Goal: Task Accomplishment & Management: Manage account settings

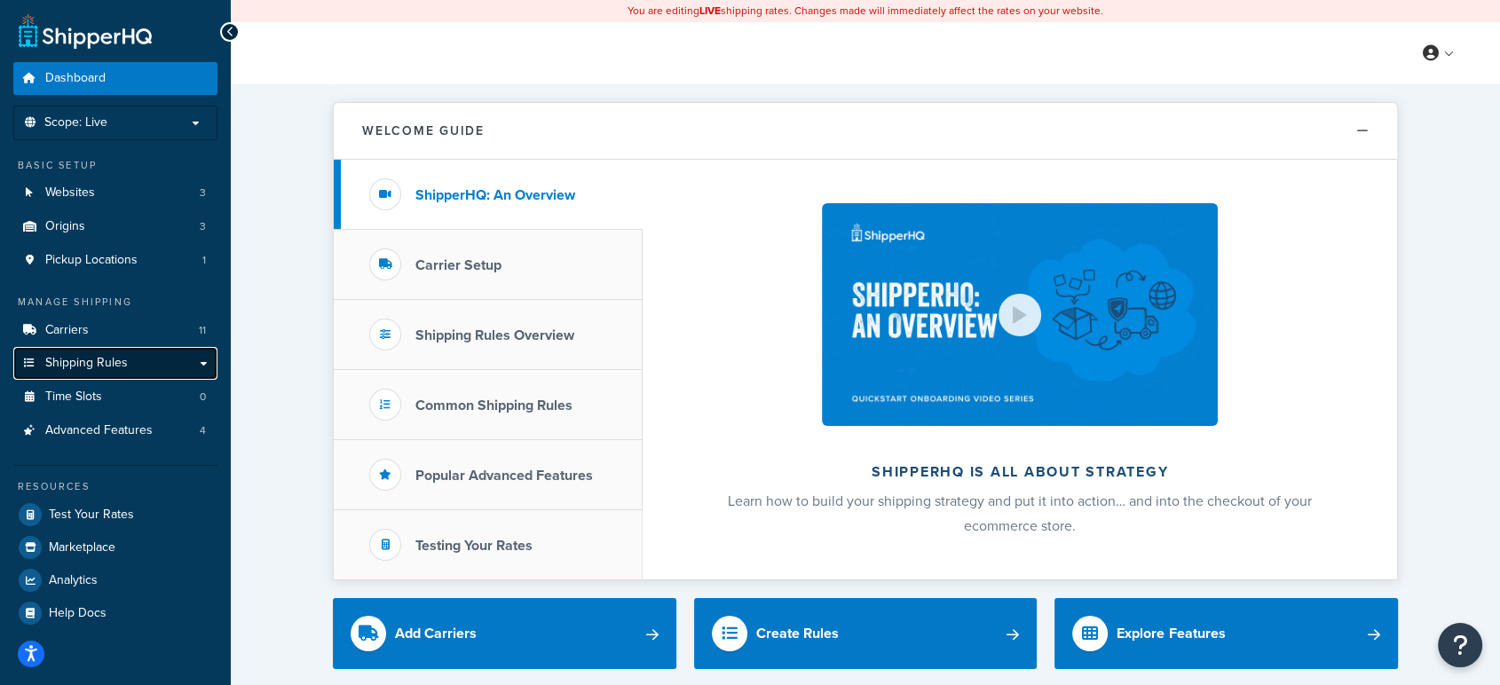
click at [119, 367] on span "Shipping Rules" at bounding box center [86, 363] width 83 height 15
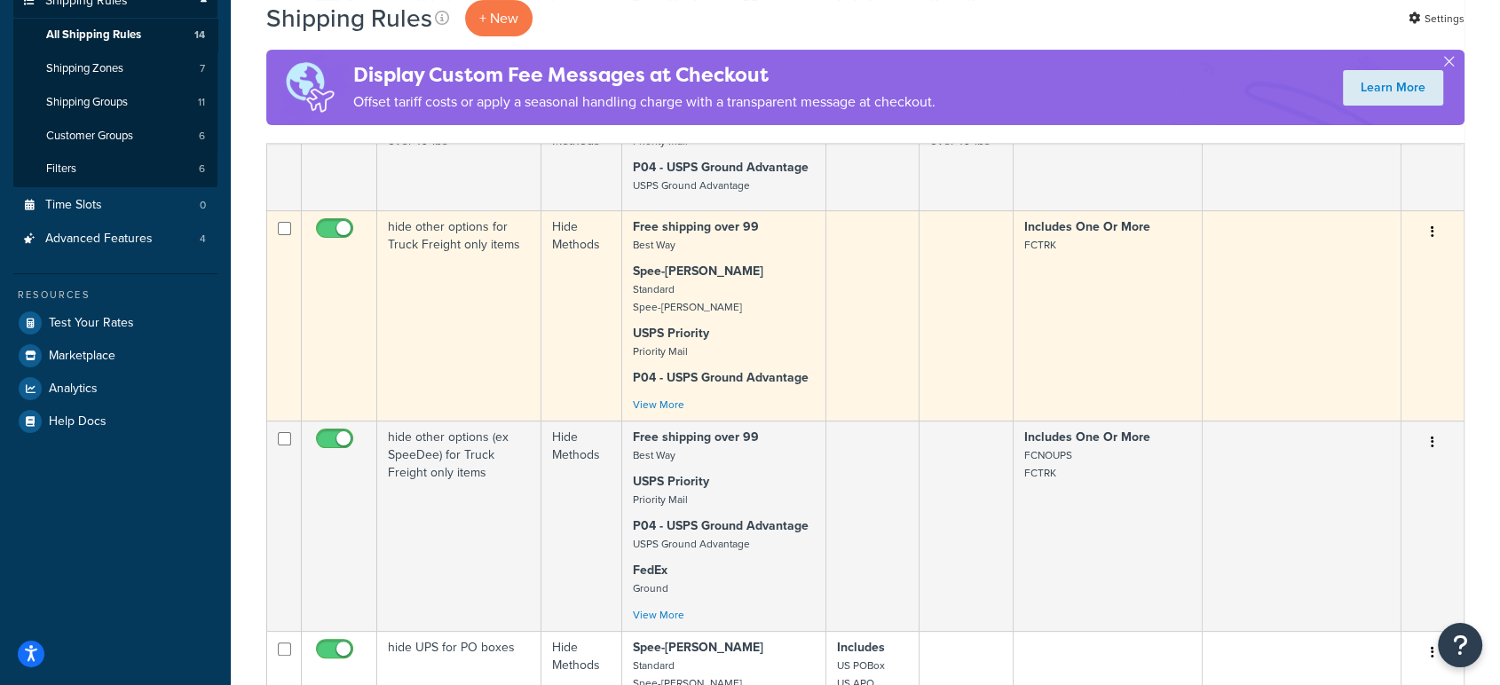
scroll to position [394, 0]
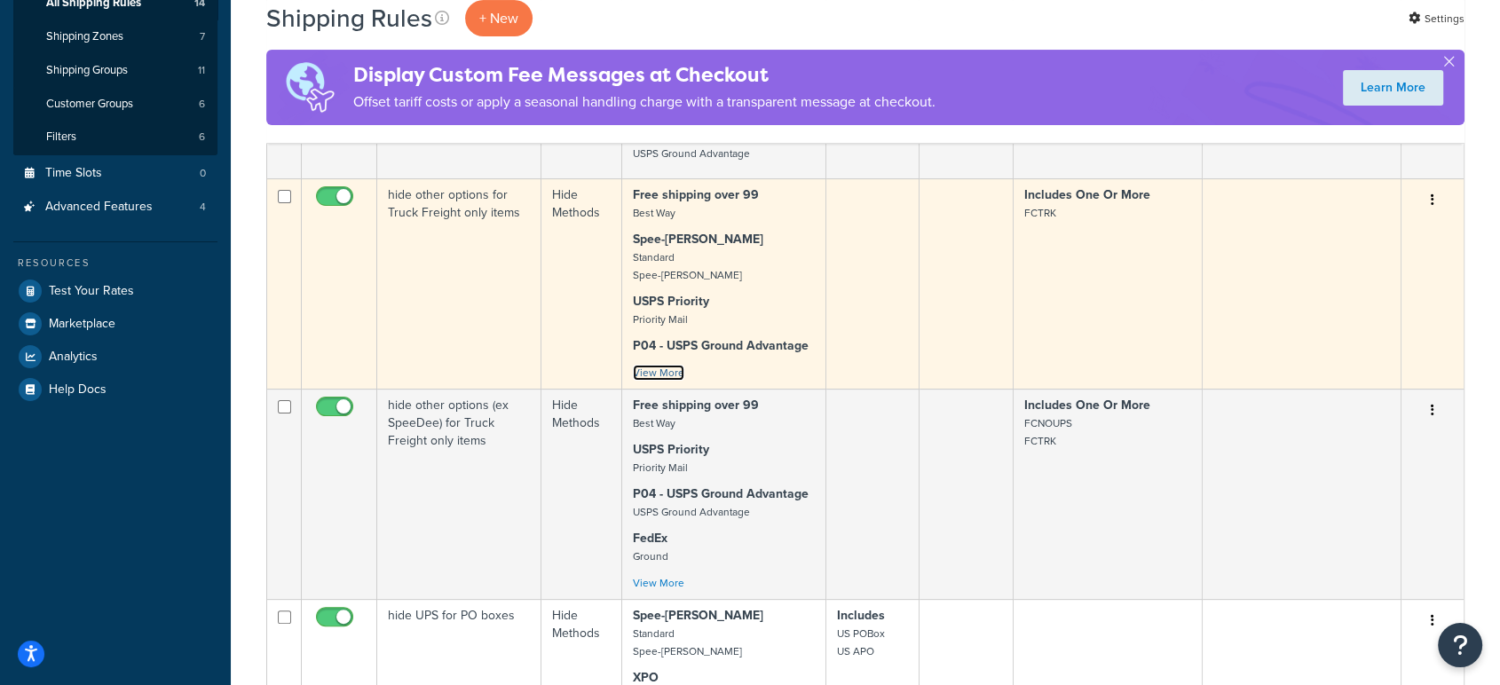
click at [653, 373] on link "View More" at bounding box center [658, 373] width 51 height 16
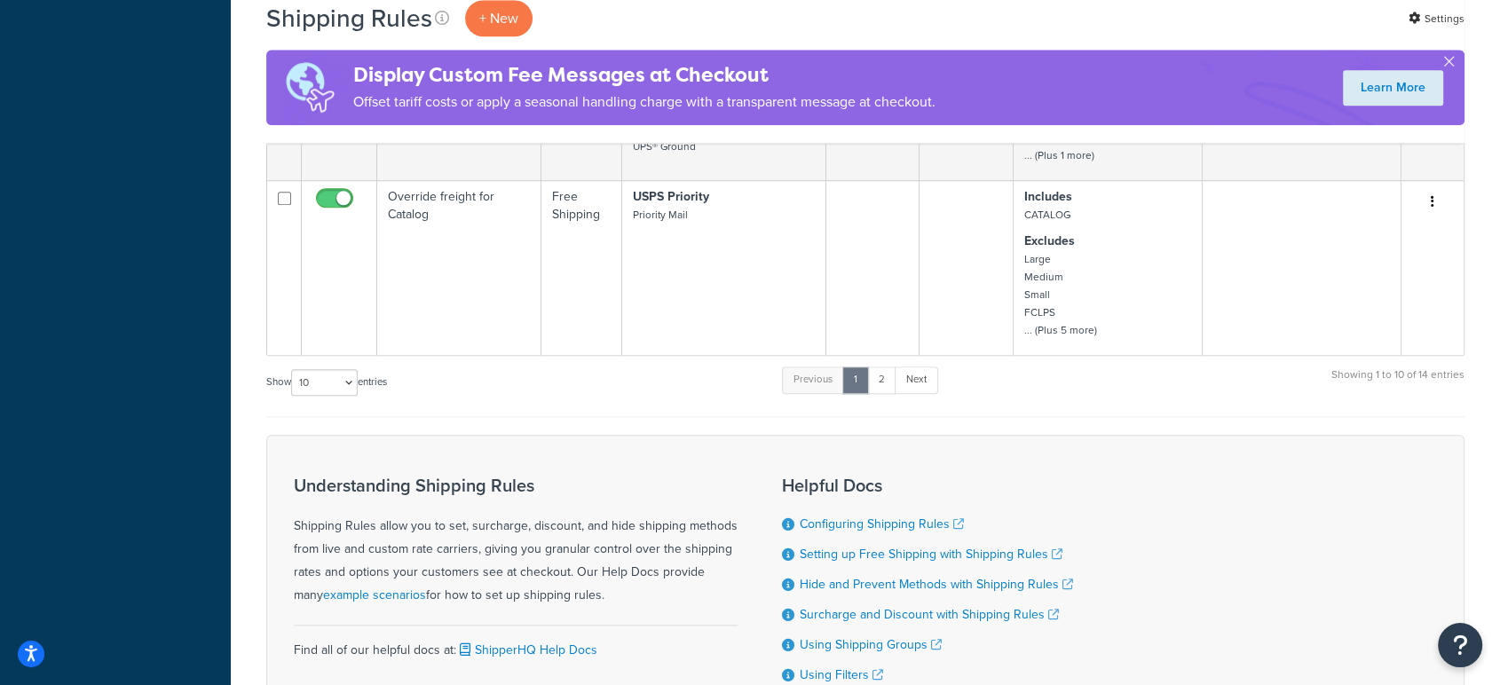
scroll to position [1675, 0]
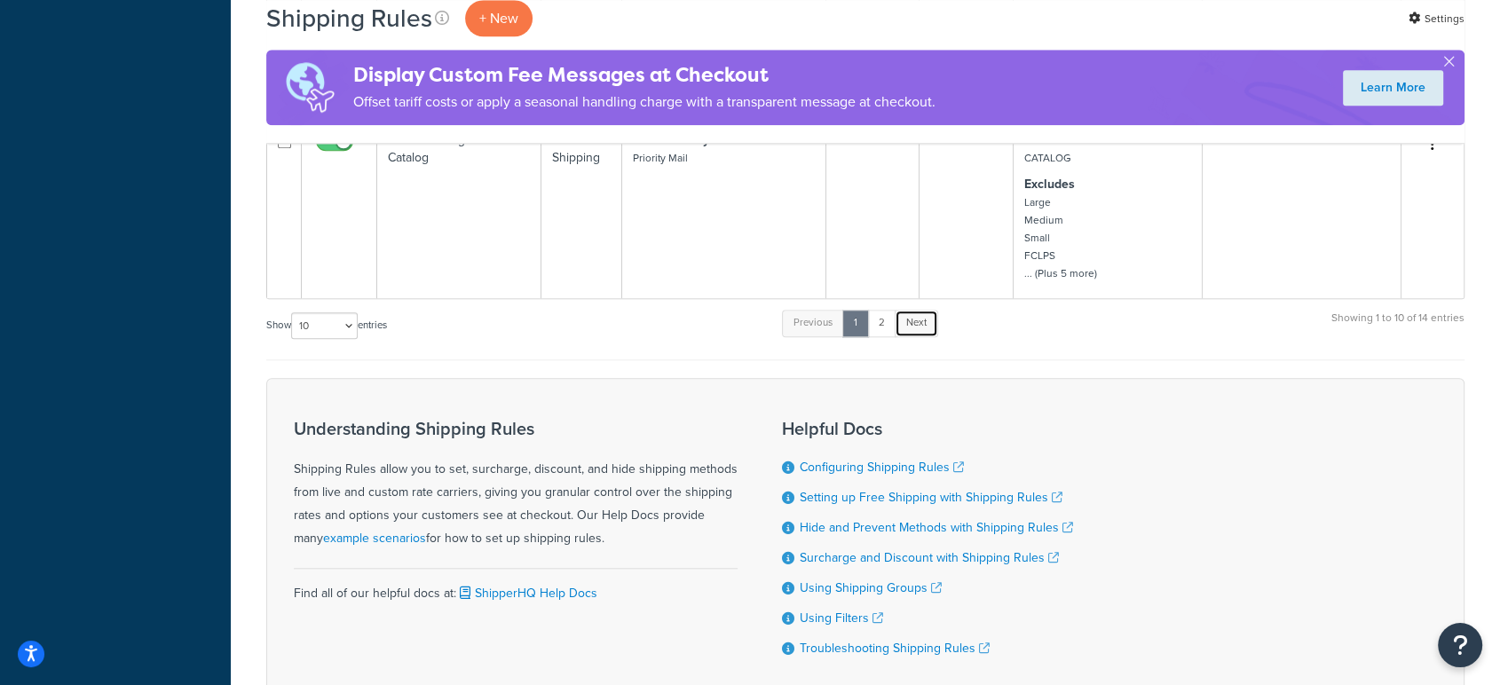
click at [919, 325] on link "Next" at bounding box center [916, 323] width 43 height 27
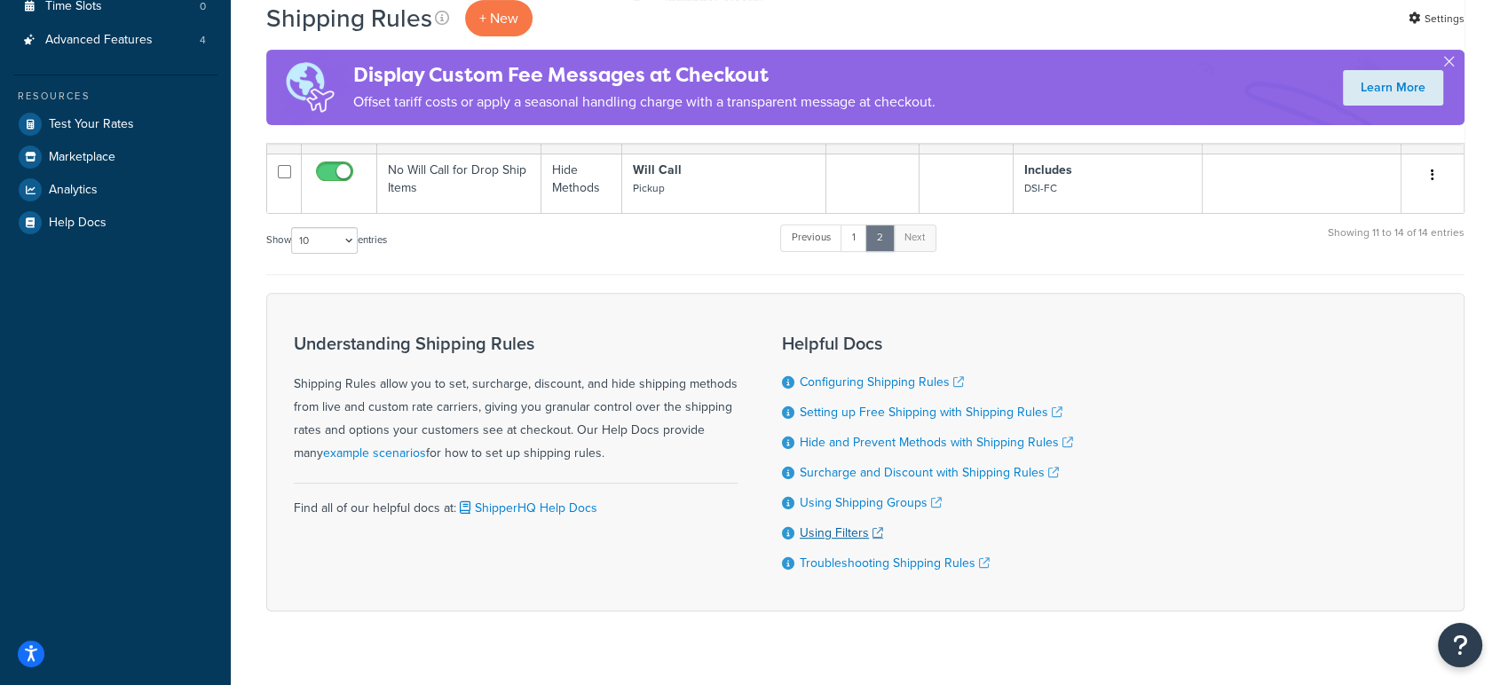
scroll to position [590, 0]
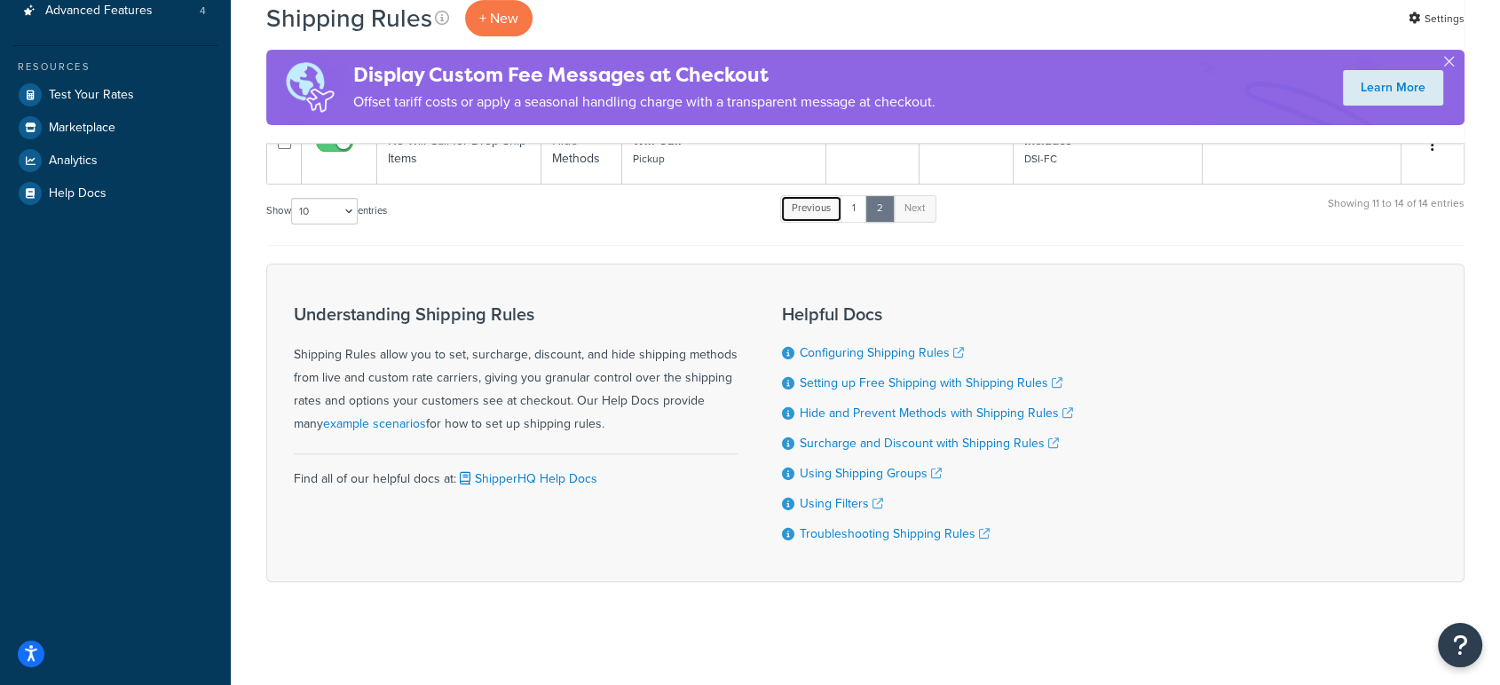
click at [821, 203] on link "Previous" at bounding box center [811, 208] width 62 height 27
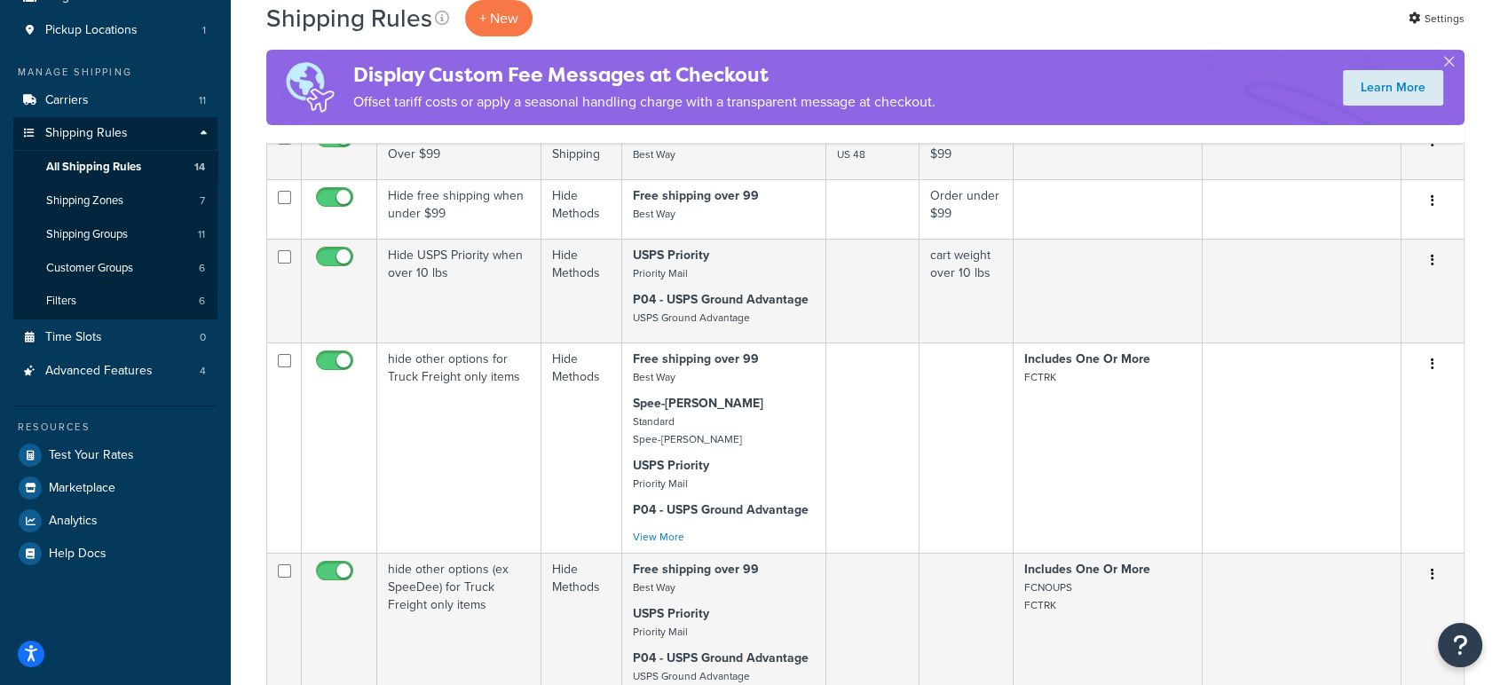
scroll to position [196, 0]
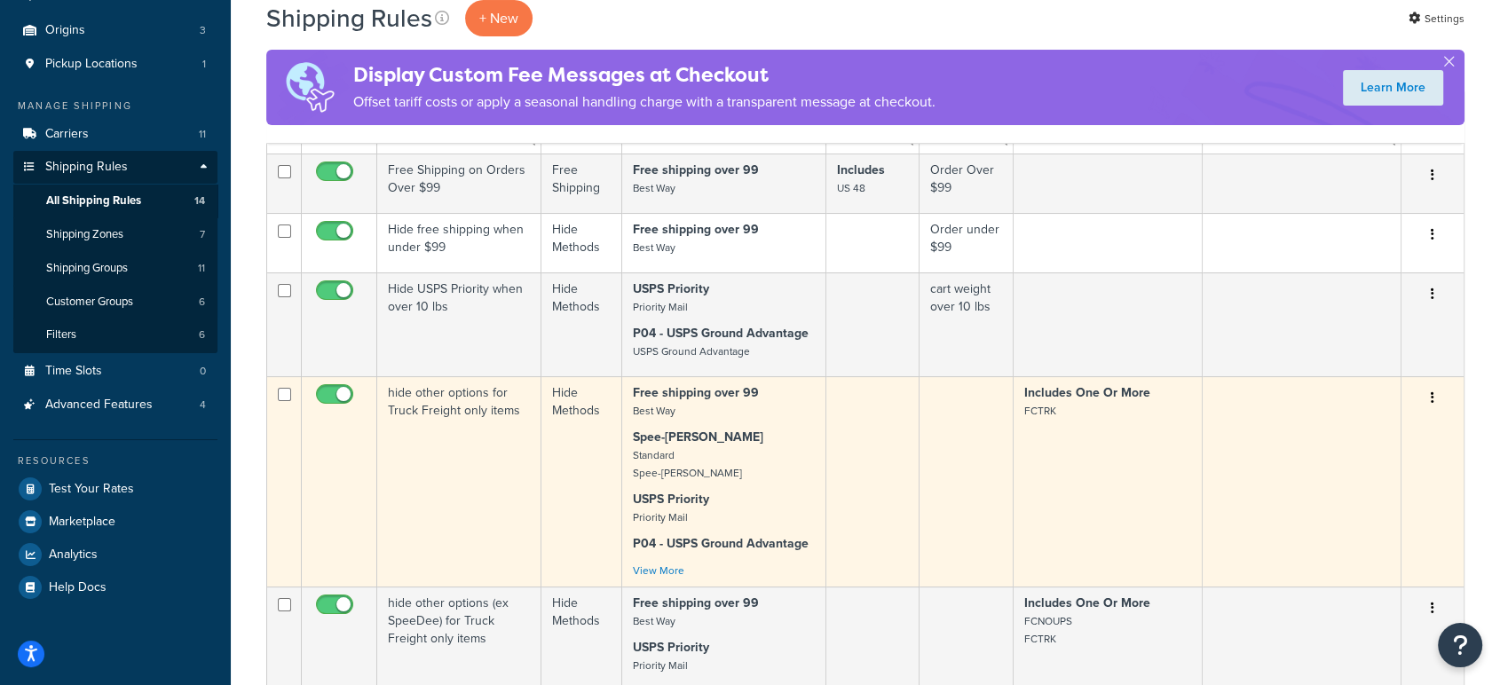
click at [1301, 477] on td at bounding box center [1301, 481] width 199 height 210
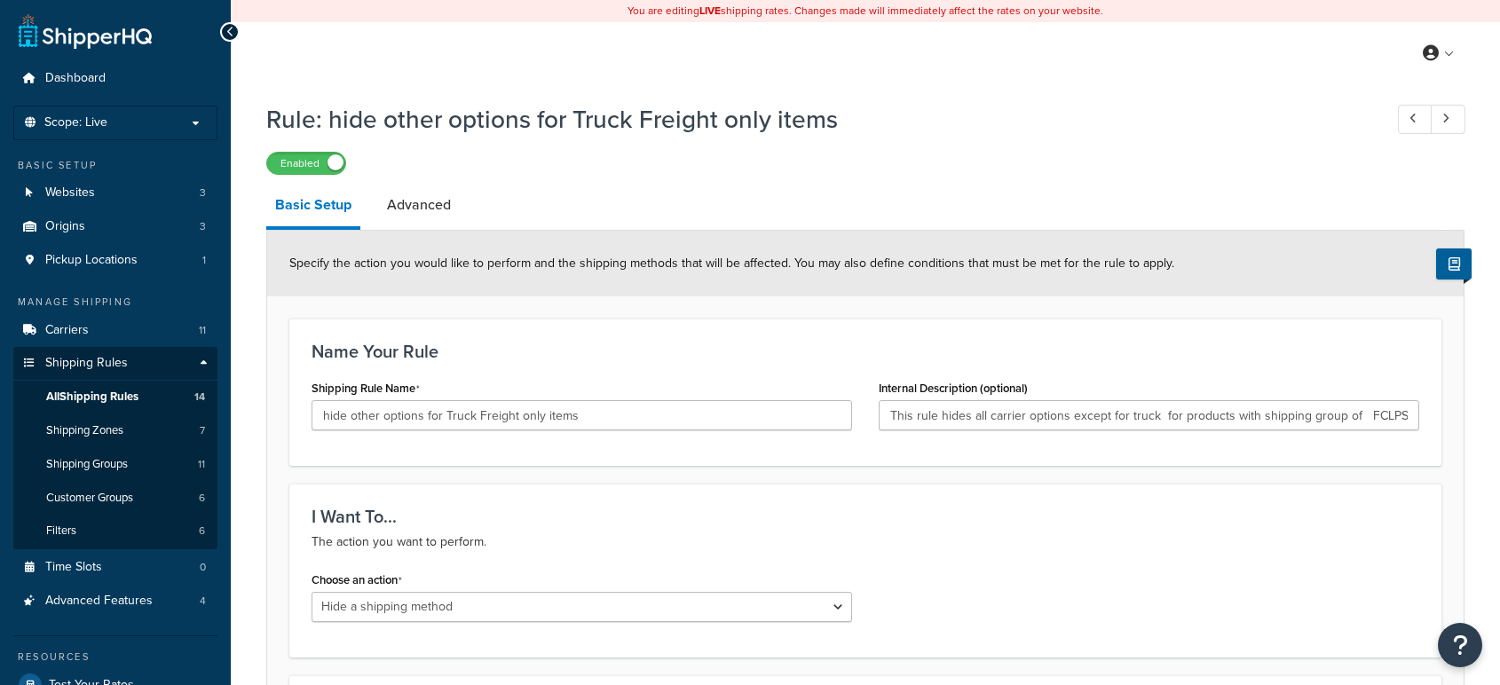
select select "HIDE"
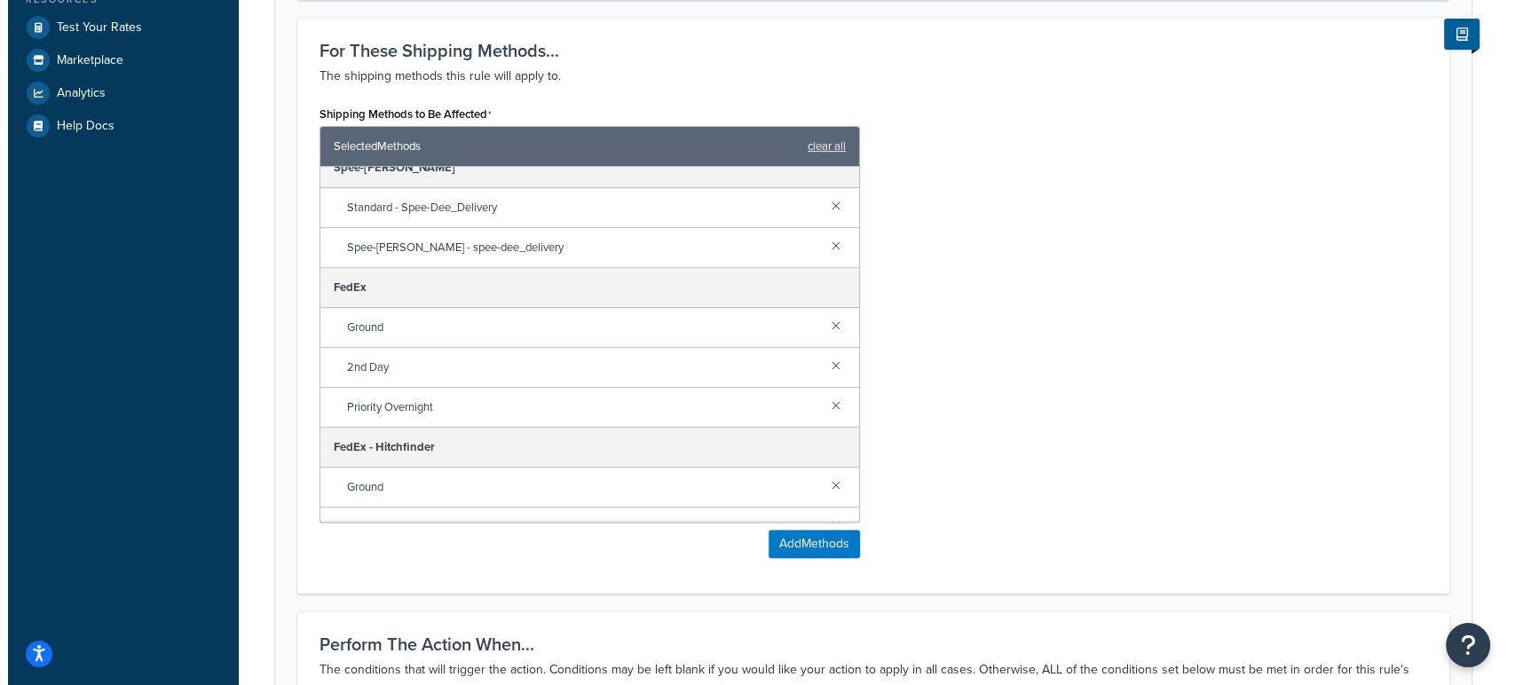
scroll to position [690, 0]
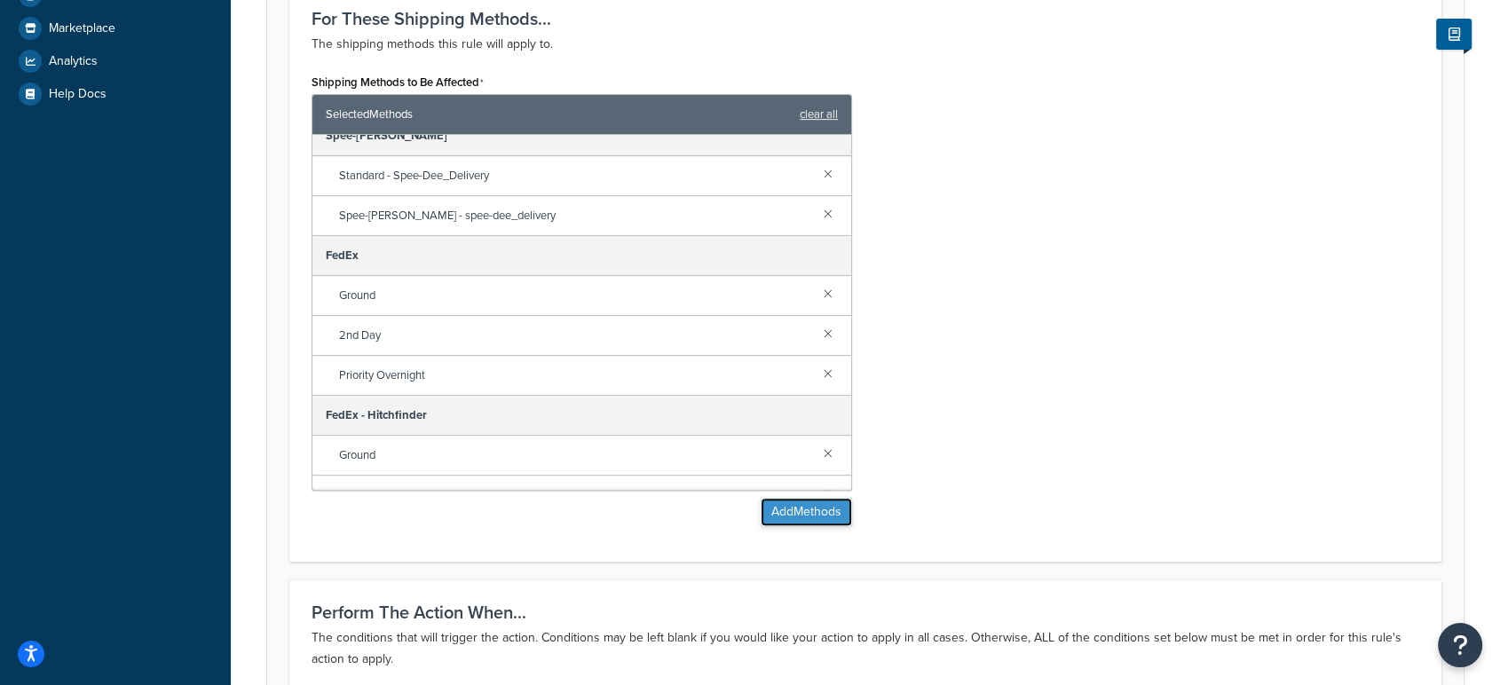
click at [792, 508] on button "Add Methods" at bounding box center [806, 512] width 91 height 28
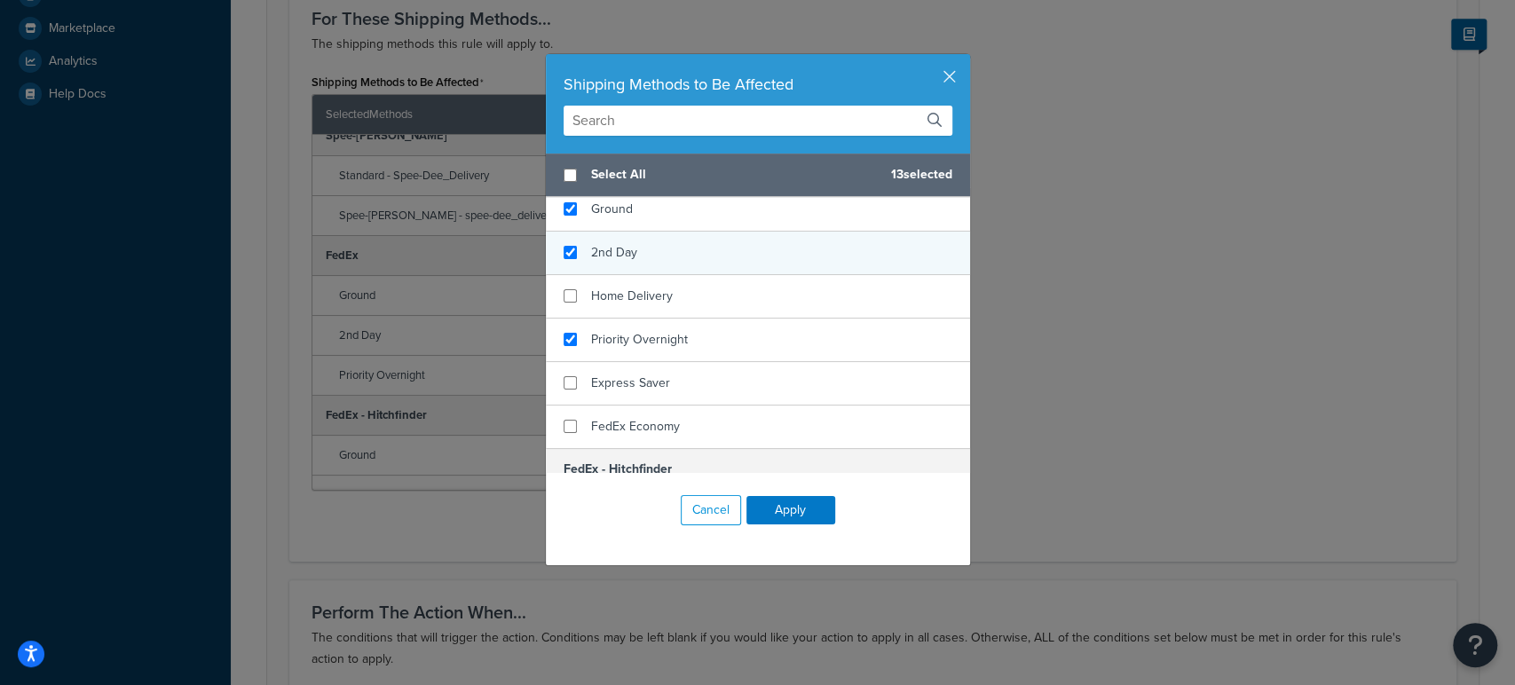
scroll to position [493, 0]
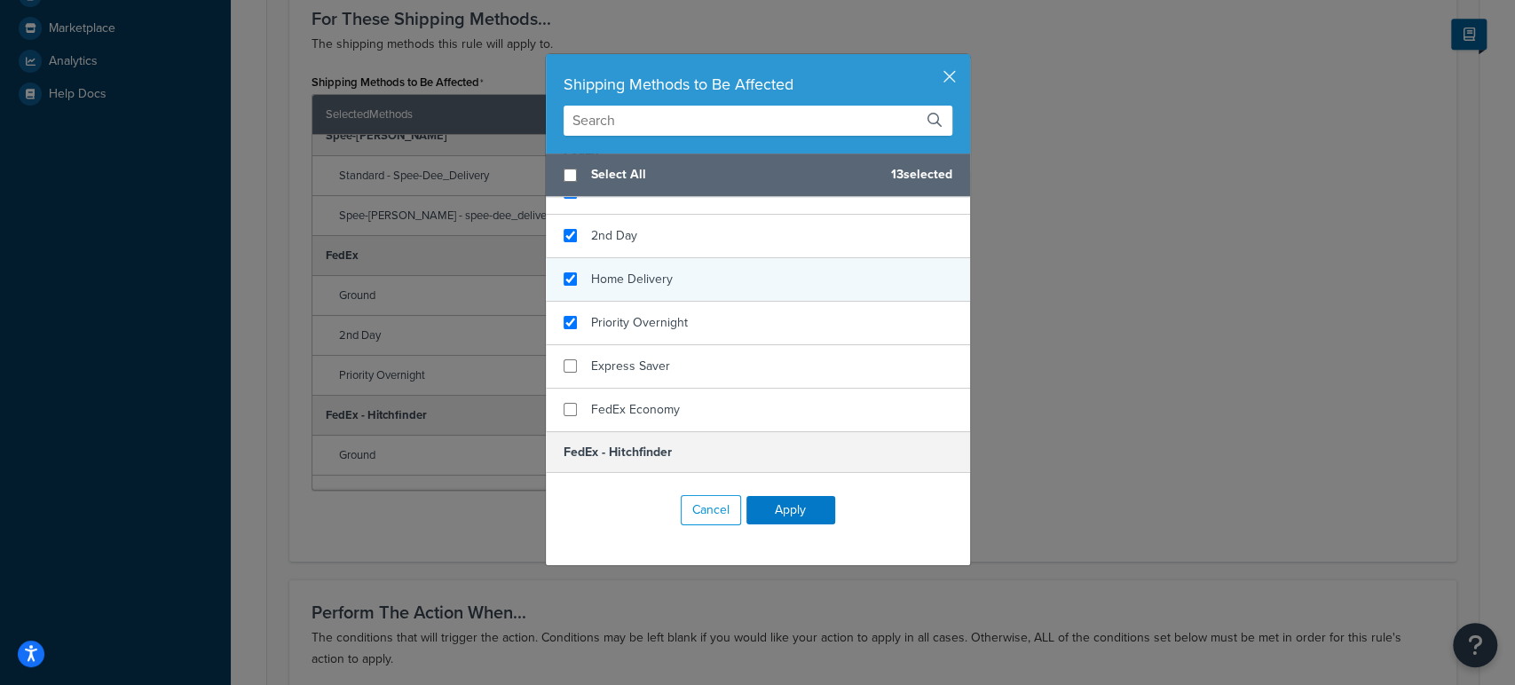
checkbox input "true"
click at [672, 272] on div "Home Delivery" at bounding box center [758, 279] width 424 height 43
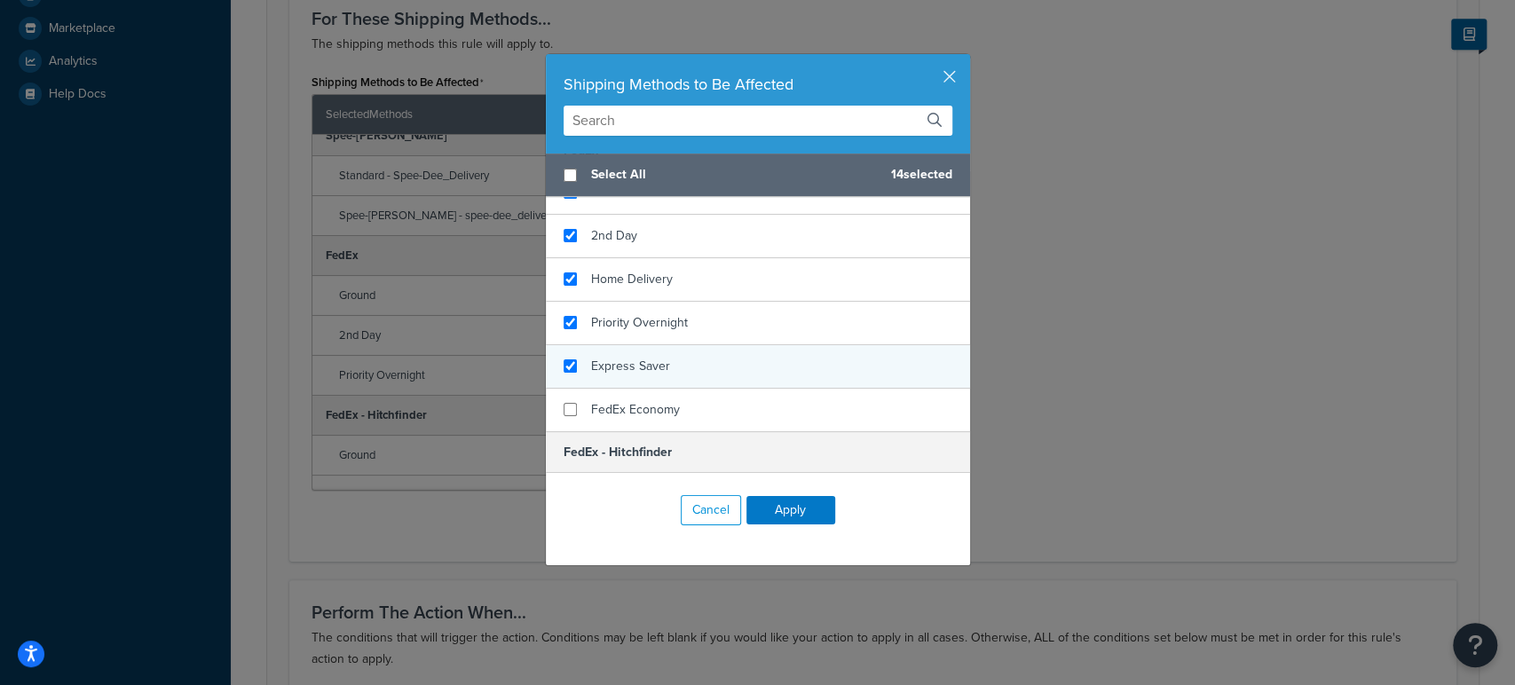
checkbox input "true"
click at [695, 365] on div "Express Saver" at bounding box center [758, 366] width 424 height 43
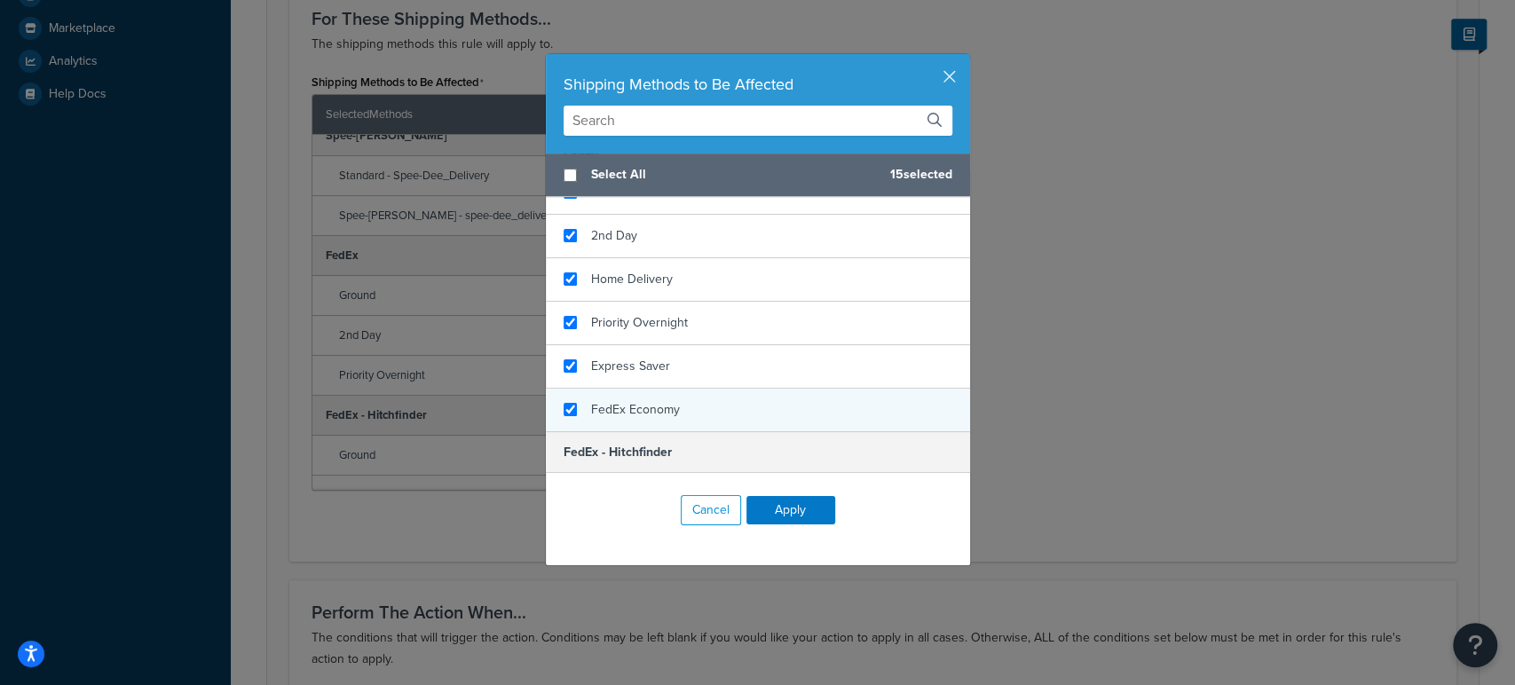
checkbox input "true"
click at [693, 417] on div "FedEx Economy" at bounding box center [758, 410] width 424 height 43
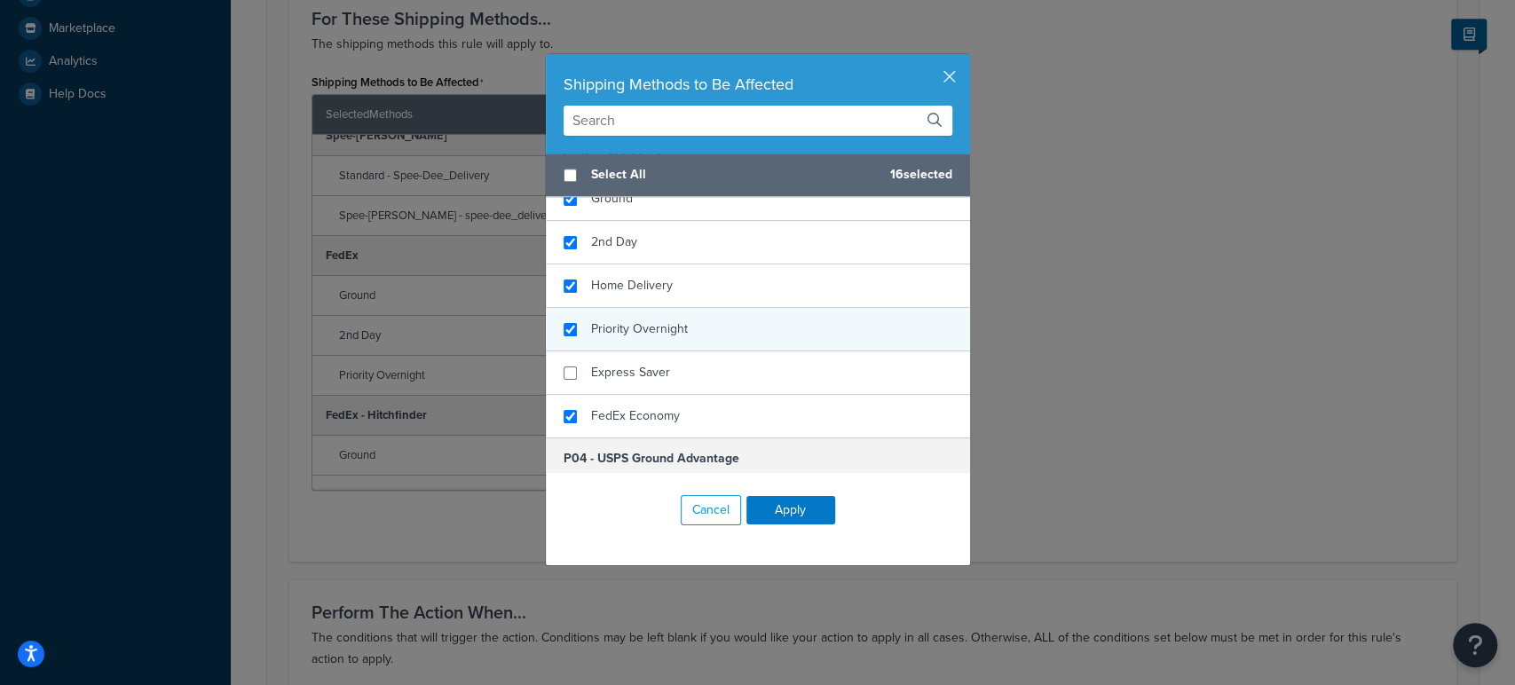
scroll to position [887, 0]
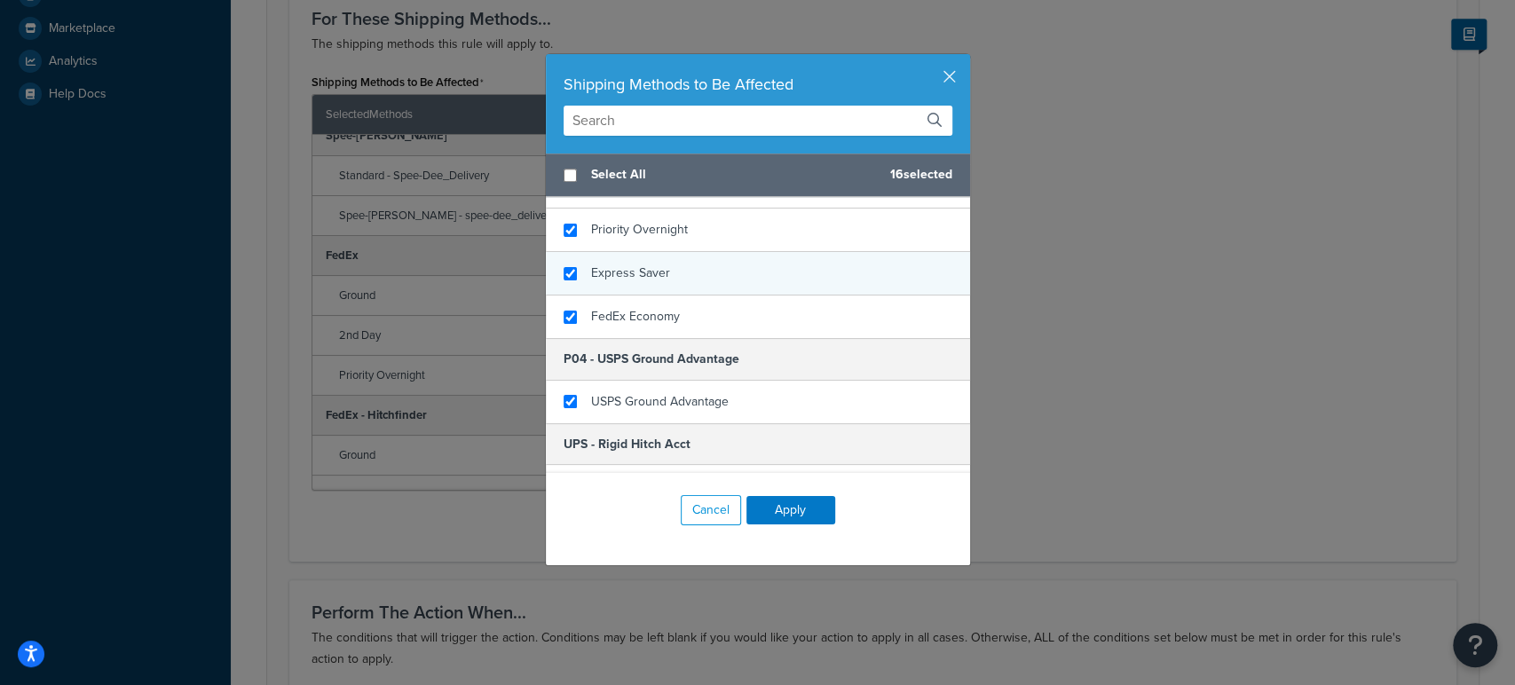
checkbox input "true"
click at [654, 257] on div "Express Saver" at bounding box center [758, 273] width 424 height 43
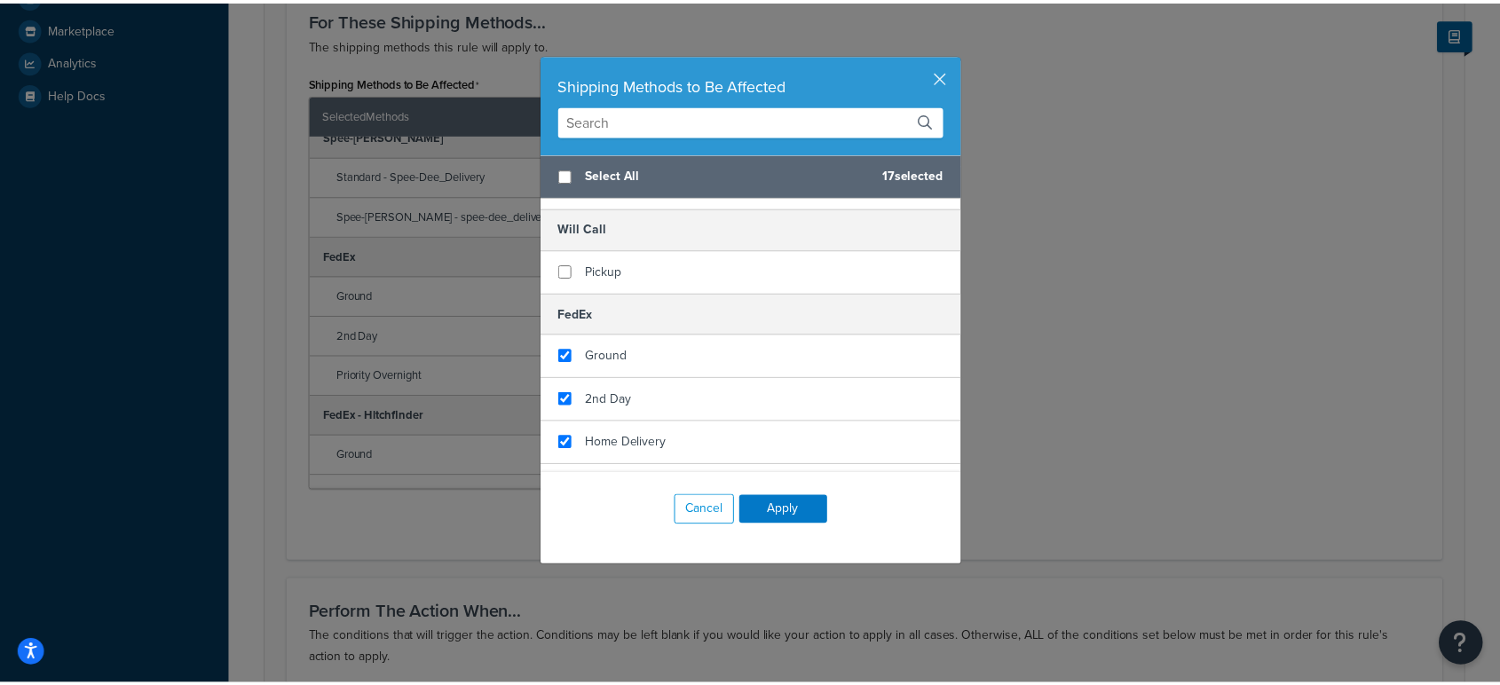
scroll to position [296, 0]
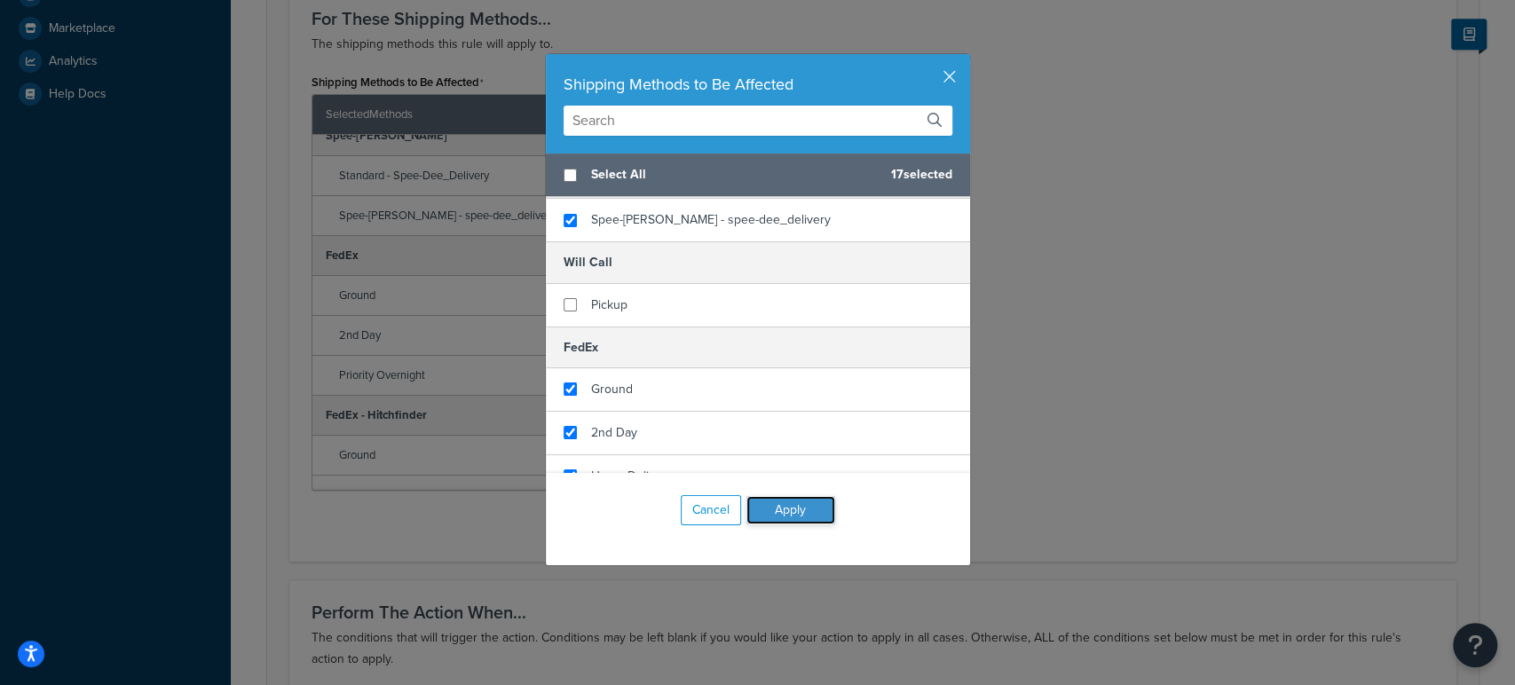
click at [796, 509] on button "Apply" at bounding box center [790, 510] width 89 height 28
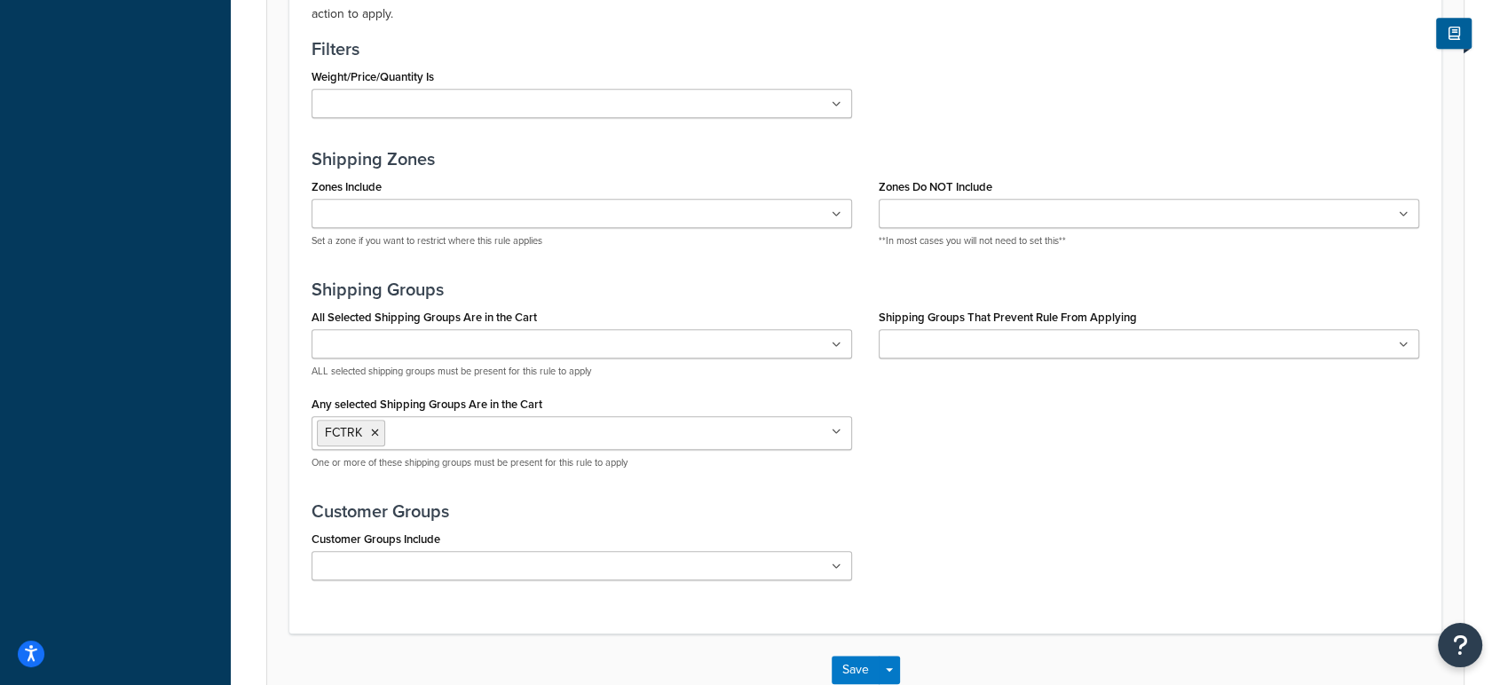
scroll to position [1441, 0]
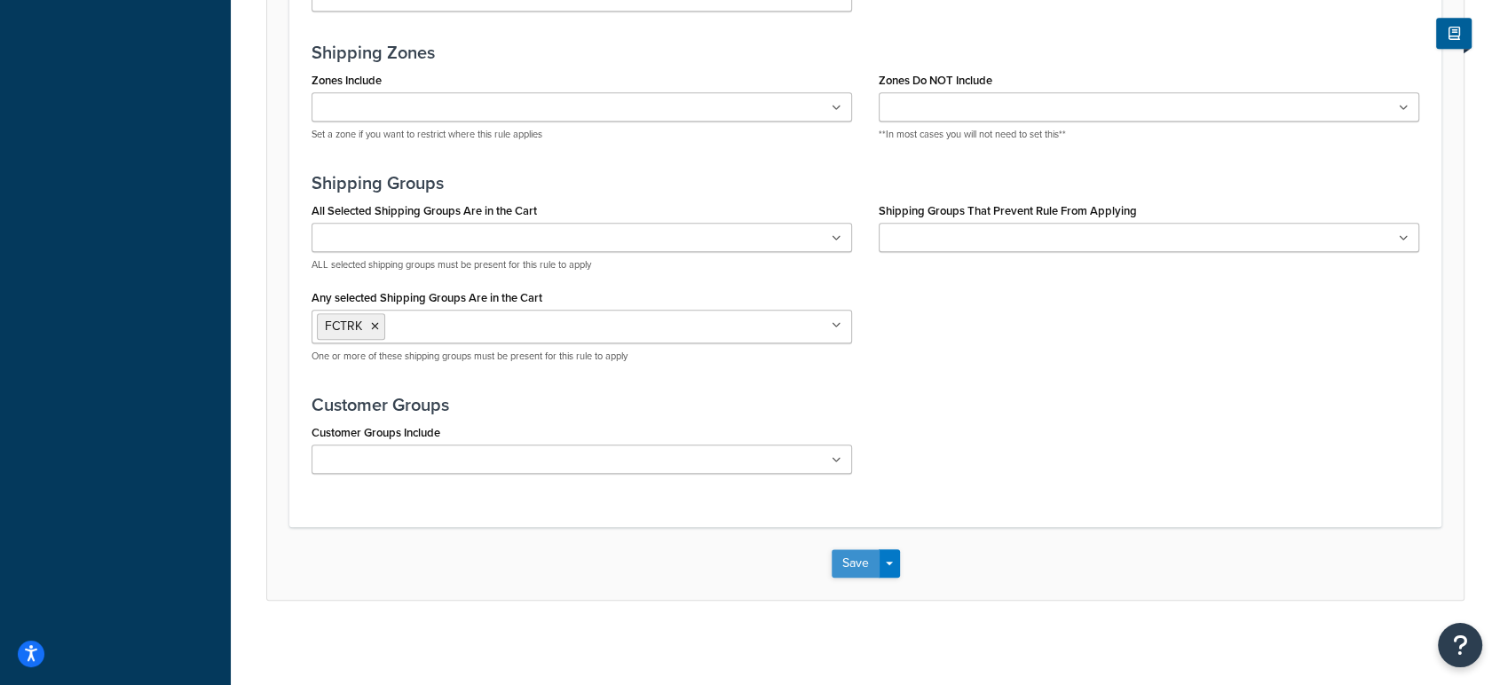
click at [855, 559] on button "Save" at bounding box center [856, 563] width 48 height 28
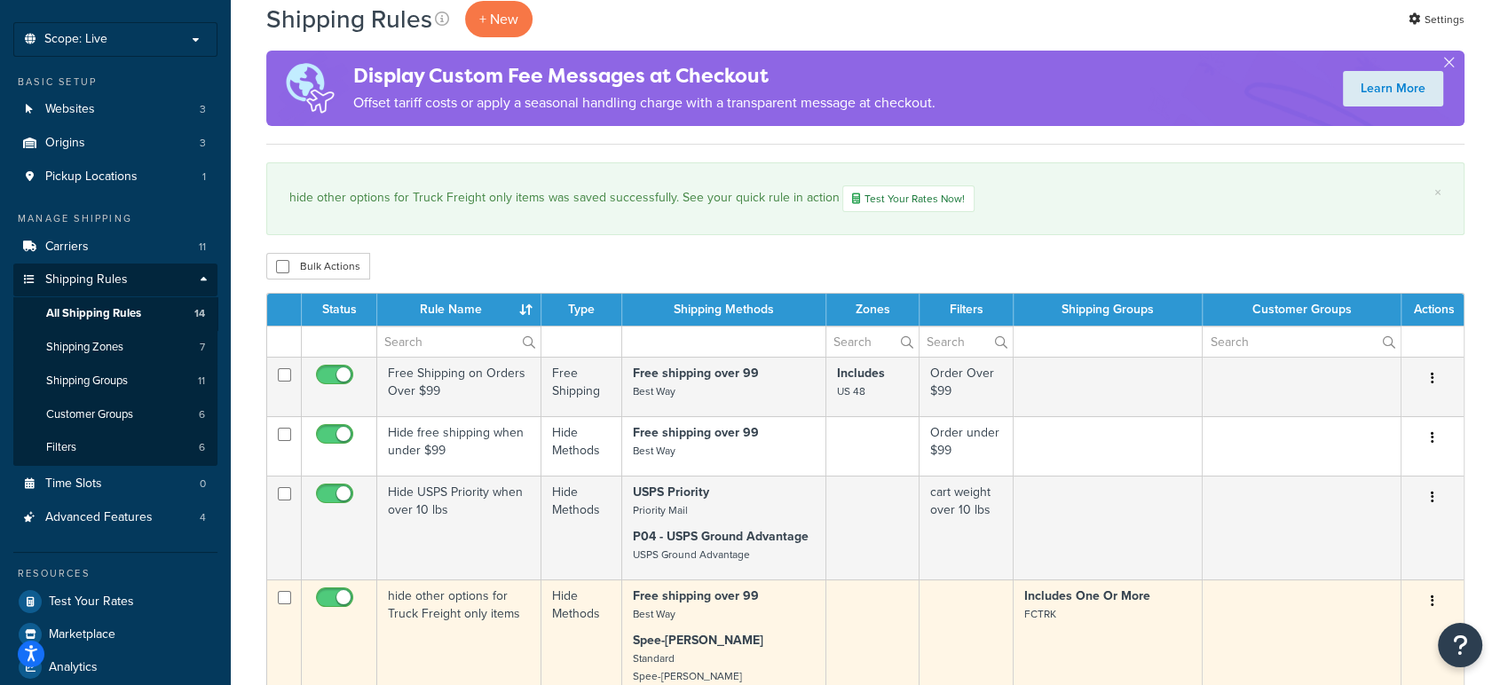
scroll to position [197, 0]
